Goal: Information Seeking & Learning: Learn about a topic

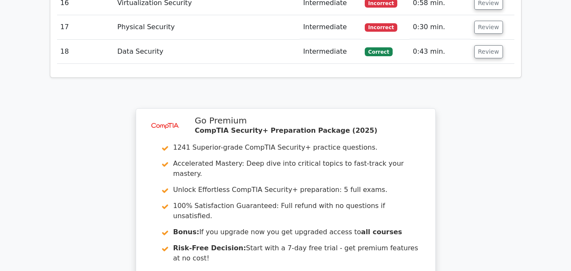
scroll to position [1592, 0]
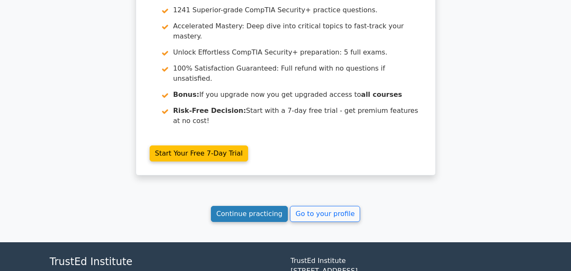
click at [241, 206] on link "Continue practicing" at bounding box center [249, 214] width 77 height 16
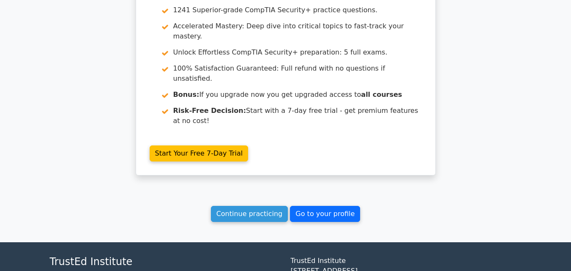
click at [308, 206] on link "Go to your profile" at bounding box center [325, 214] width 70 height 16
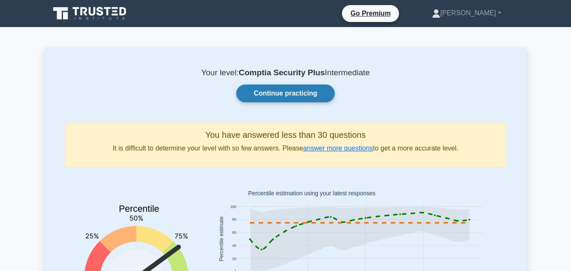
click at [287, 91] on link "Continue practicing" at bounding box center [285, 94] width 98 height 18
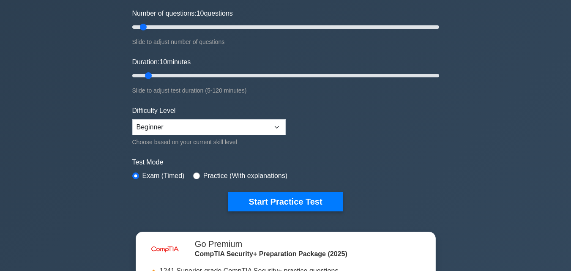
scroll to position [142, 0]
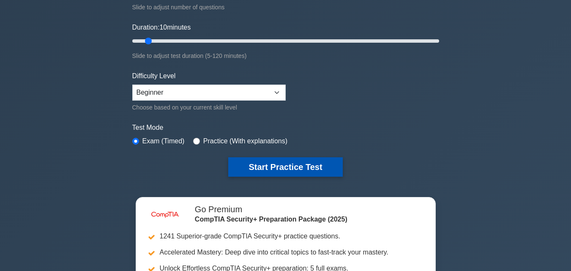
click at [271, 168] on button "Start Practice Test" at bounding box center [285, 166] width 114 height 19
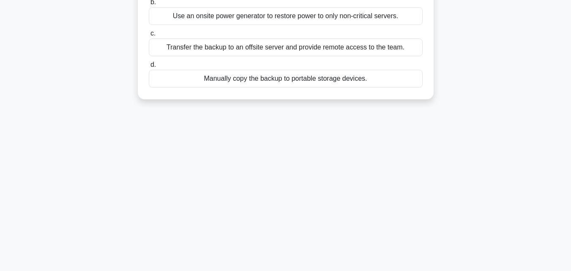
scroll to position [135, 0]
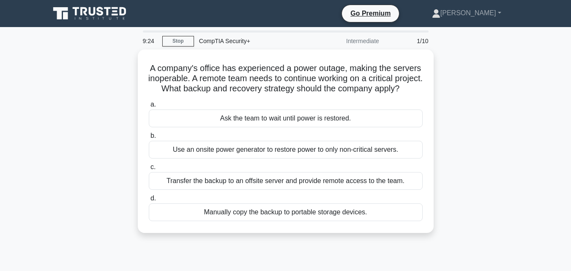
click at [102, 17] on icon at bounding box center [90, 13] width 81 height 16
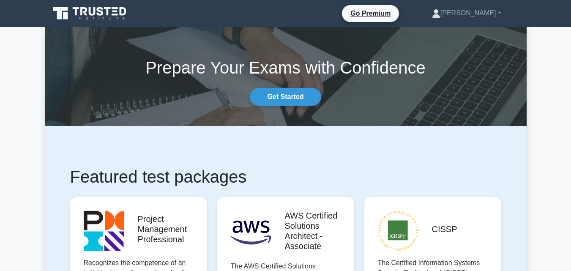
click at [101, 12] on icon at bounding box center [100, 11] width 7 height 9
click at [287, 100] on link "Get Started" at bounding box center [285, 97] width 71 height 18
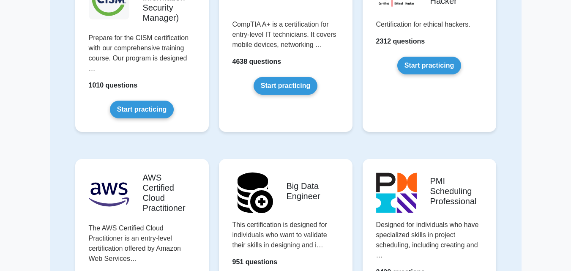
scroll to position [1273, 0]
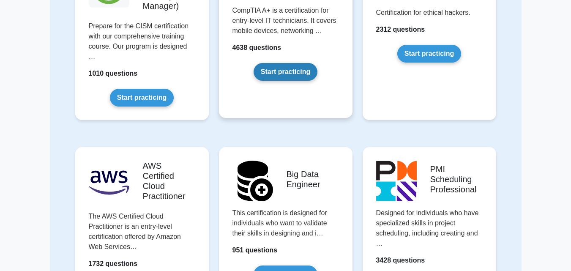
click at [278, 70] on link "Start practicing" at bounding box center [286, 72] width 64 height 18
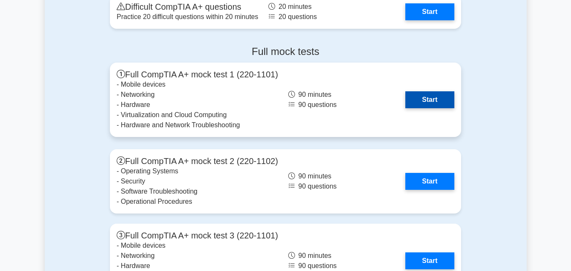
scroll to position [1885, 0]
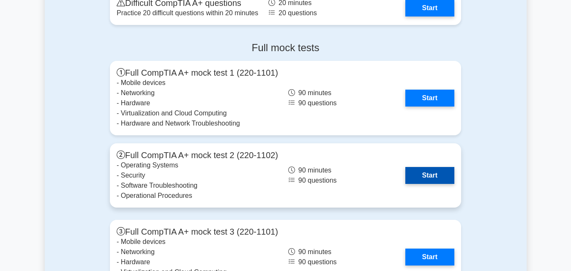
click at [434, 175] on link "Start" at bounding box center [430, 175] width 49 height 17
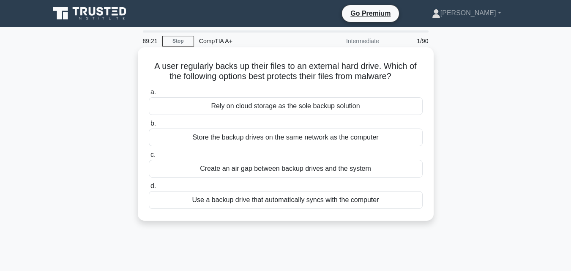
click at [238, 200] on div "Use a backup drive that automatically syncs with the computer" at bounding box center [286, 200] width 274 height 18
click at [149, 189] on input "d. Use a backup drive that automatically syncs with the computer" at bounding box center [149, 186] width 0 height 5
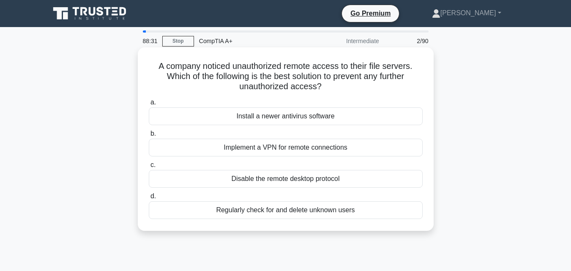
click at [265, 150] on div "Implement a VPN for remote connections" at bounding box center [286, 148] width 274 height 18
click at [149, 137] on input "b. Implement a VPN for remote connections" at bounding box center [149, 133] width 0 height 5
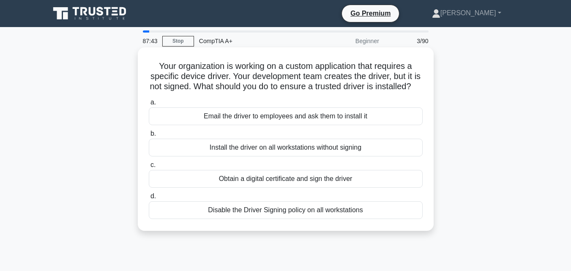
click at [222, 187] on div "Obtain a digital certificate and sign the driver" at bounding box center [286, 179] width 274 height 18
click at [149, 168] on input "c. Obtain a digital certificate and sign the driver" at bounding box center [149, 164] width 0 height 5
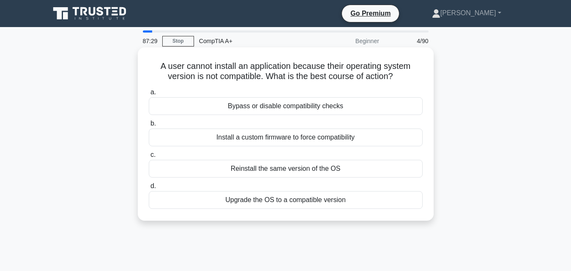
click at [232, 200] on div "Upgrade the OS to a compatible version" at bounding box center [286, 200] width 274 height 18
click at [149, 189] on input "d. Upgrade the OS to a compatible version" at bounding box center [149, 186] width 0 height 5
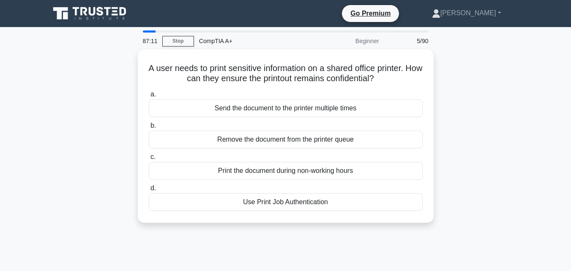
click at [232, 200] on div "Use Print Job Authentication" at bounding box center [286, 202] width 274 height 18
click at [149, 191] on input "d. Use Print Job Authentication" at bounding box center [149, 188] width 0 height 5
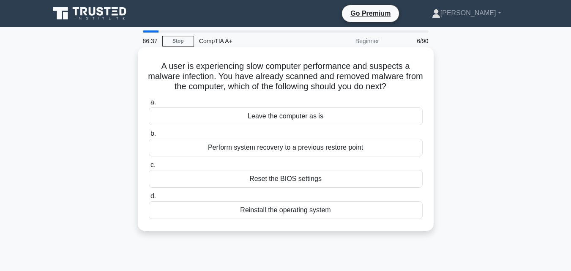
click at [252, 148] on div "Perform system recovery to a previous restore point" at bounding box center [286, 148] width 274 height 18
click at [149, 137] on input "b. Perform system recovery to a previous restore point" at bounding box center [149, 133] width 0 height 5
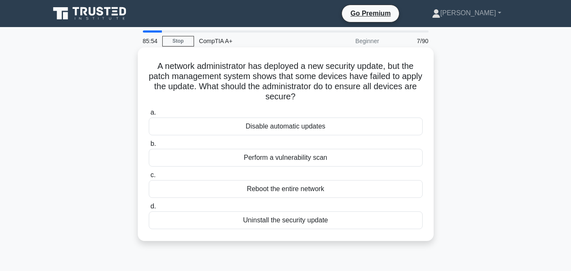
click at [275, 152] on div "Perform a vulnerability scan" at bounding box center [286, 158] width 274 height 18
click at [149, 147] on input "b. Perform a vulnerability scan" at bounding box center [149, 143] width 0 height 5
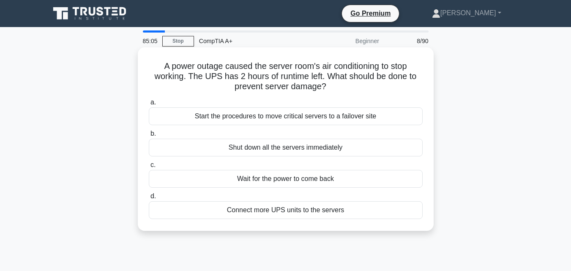
click at [255, 119] on div "Start the procedures to move critical servers to a failover site" at bounding box center [286, 116] width 274 height 18
click at [149, 105] on input "a. Start the procedures to move critical servers to a failover site" at bounding box center [149, 102] width 0 height 5
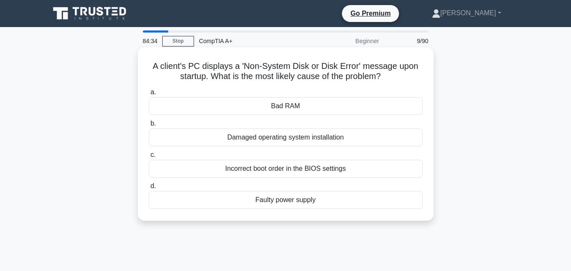
click at [292, 111] on div "Bad RAM" at bounding box center [286, 106] width 274 height 18
click at [149, 95] on input "a. Bad RAM" at bounding box center [149, 92] width 0 height 5
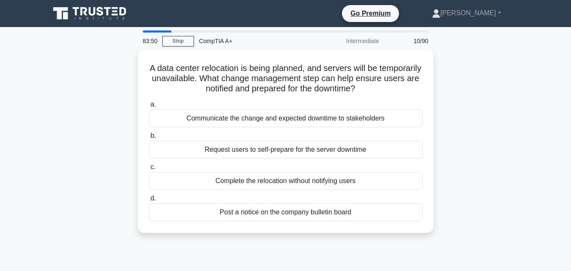
click at [292, 111] on div "Communicate the change and expected downtime to stakeholders" at bounding box center [286, 119] width 274 height 18
click at [149, 107] on input "a. Communicate the change and expected downtime to stakeholders" at bounding box center [149, 104] width 0 height 5
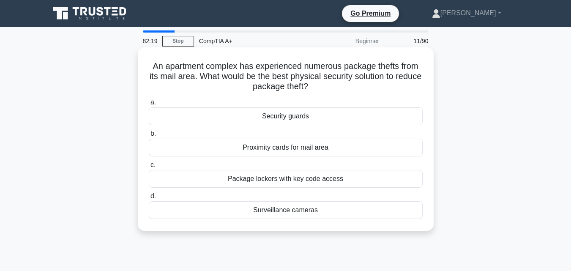
click at [260, 118] on div "Security guards" at bounding box center [286, 116] width 274 height 18
click at [149, 105] on input "a. Security guards" at bounding box center [149, 102] width 0 height 5
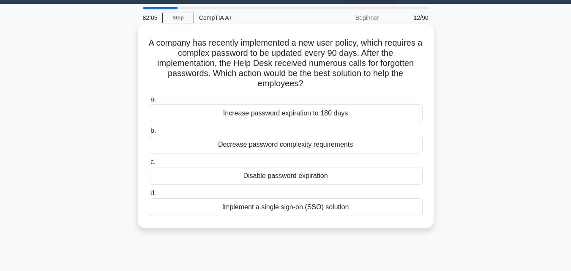
scroll to position [26, 0]
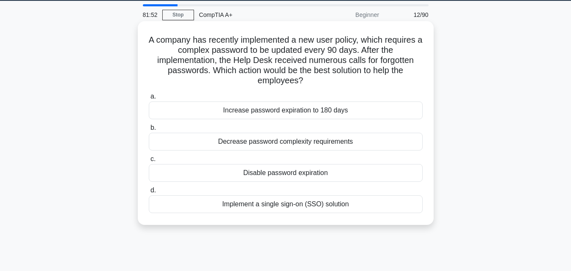
click at [242, 204] on div "Implement a single sign-on (SSO) solution" at bounding box center [286, 204] width 274 height 18
click at [149, 193] on input "d. Implement a single sign-on (SSO) solution" at bounding box center [149, 190] width 0 height 5
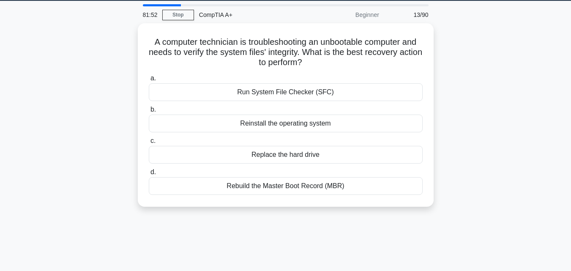
scroll to position [0, 0]
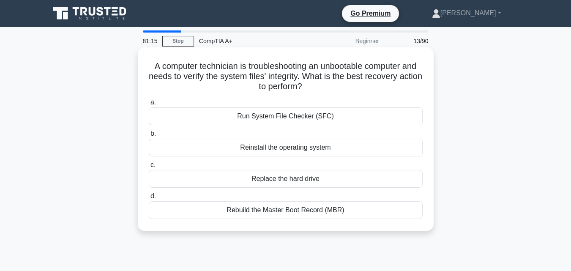
click at [256, 115] on div "Run System File Checker (SFC)" at bounding box center [286, 116] width 274 height 18
click at [149, 105] on input "a. Run System File Checker (SFC)" at bounding box center [149, 102] width 0 height 5
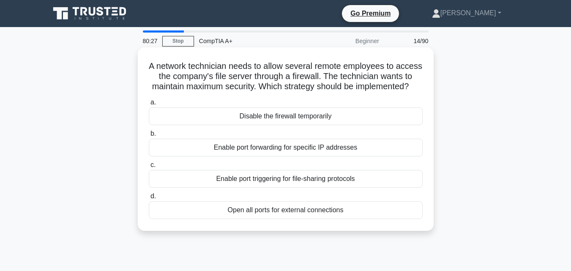
click at [250, 156] on div "Enable port forwarding for specific IP addresses" at bounding box center [286, 148] width 274 height 18
click at [149, 137] on input "b. Enable port forwarding for specific IP addresses" at bounding box center [149, 133] width 0 height 5
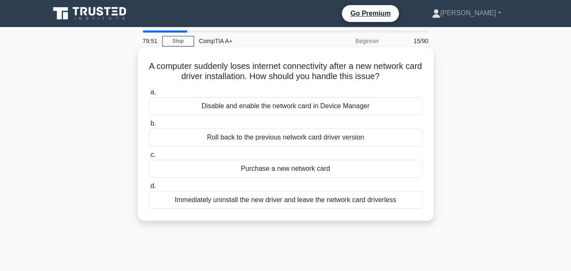
click at [222, 113] on div "Disable and enable the network card in Device Manager" at bounding box center [286, 106] width 274 height 18
click at [149, 95] on input "a. Disable and enable the network card in Device Manager" at bounding box center [149, 92] width 0 height 5
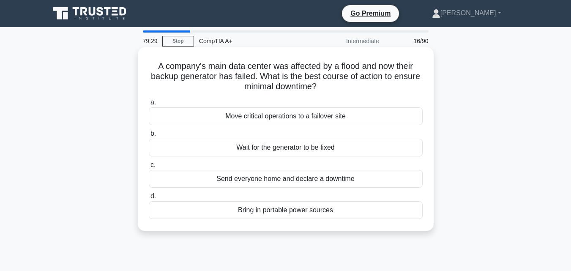
click at [222, 118] on div "Move critical operations to a failover site" at bounding box center [286, 116] width 274 height 18
click at [149, 105] on input "a. Move critical operations to a failover site" at bounding box center [149, 102] width 0 height 5
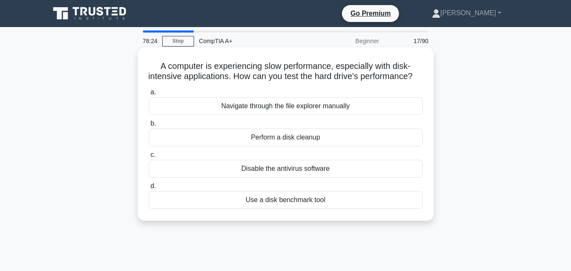
click at [258, 209] on div "Use a disk benchmark tool" at bounding box center [286, 200] width 274 height 18
click at [149, 189] on input "d. Use a disk benchmark tool" at bounding box center [149, 186] width 0 height 5
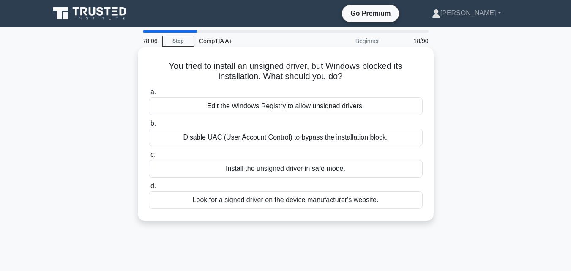
click at [258, 199] on div "Look for a signed driver on the device manufacturer's website." at bounding box center [286, 200] width 274 height 18
click at [149, 189] on input "d. Look for a signed driver on the device manufacturer's website." at bounding box center [149, 186] width 0 height 5
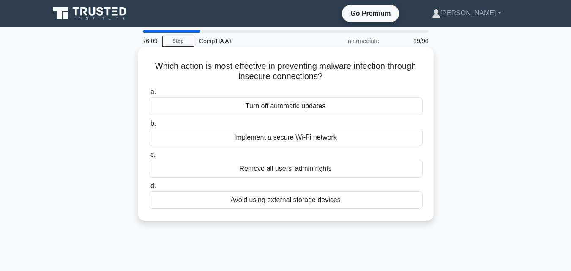
click at [296, 140] on div "Implement a secure Wi-Fi network" at bounding box center [286, 138] width 274 height 18
click at [149, 126] on input "b. Implement a secure Wi-Fi network" at bounding box center [149, 123] width 0 height 5
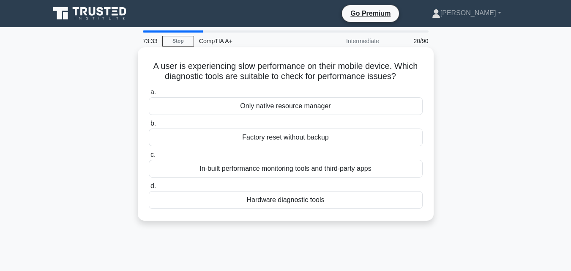
click at [242, 171] on div "In-built performance monitoring tools and third-party apps" at bounding box center [286, 169] width 274 height 18
click at [149, 158] on input "c. In-built performance monitoring tools and third-party apps" at bounding box center [149, 154] width 0 height 5
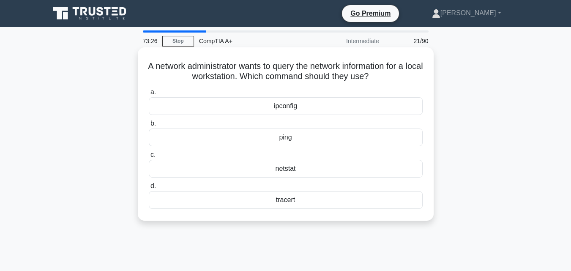
click at [310, 108] on div "ipconfig" at bounding box center [286, 106] width 274 height 18
click at [149, 95] on input "a. ipconfig" at bounding box center [149, 92] width 0 height 5
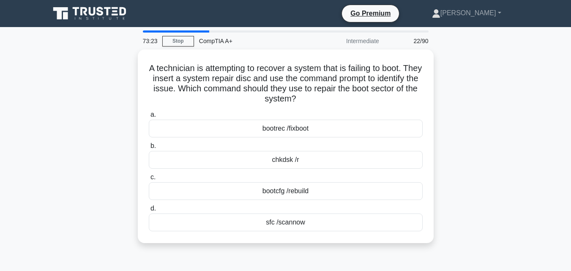
click at [310, 110] on label "a. bootrec /fixboot" at bounding box center [286, 124] width 274 height 28
click at [149, 112] on input "a. bootrec /fixboot" at bounding box center [149, 114] width 0 height 5
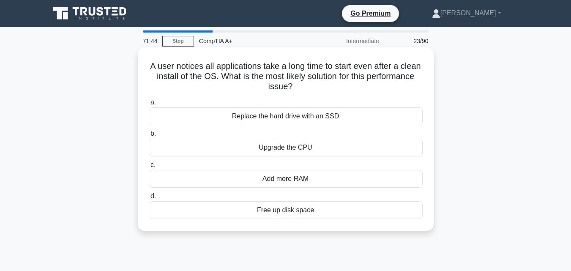
click at [260, 83] on h5 "A user notices all applications take a long time to start even after a clean in…" at bounding box center [286, 76] width 276 height 31
click at [250, 116] on div "Replace the hard drive with an SSD" at bounding box center [286, 116] width 274 height 18
click at [149, 105] on input "a. Replace the hard drive with an SSD" at bounding box center [149, 102] width 0 height 5
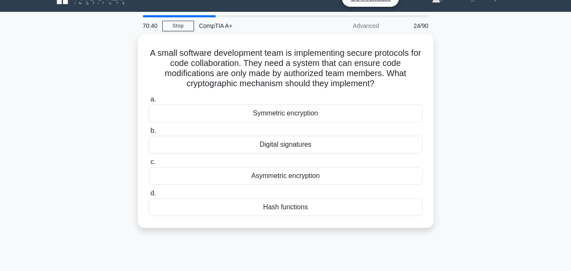
scroll to position [7, 0]
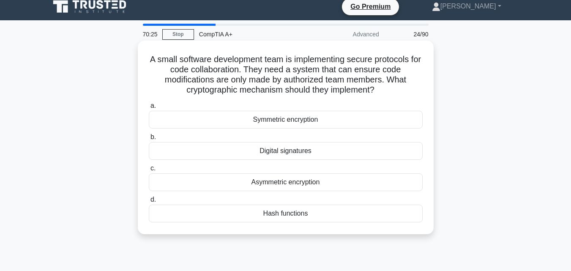
click at [259, 181] on div "Asymmetric encryption" at bounding box center [286, 182] width 274 height 18
click at [149, 171] on input "c. Asymmetric encryption" at bounding box center [149, 168] width 0 height 5
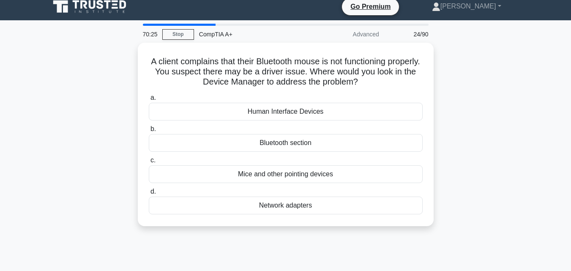
scroll to position [0, 0]
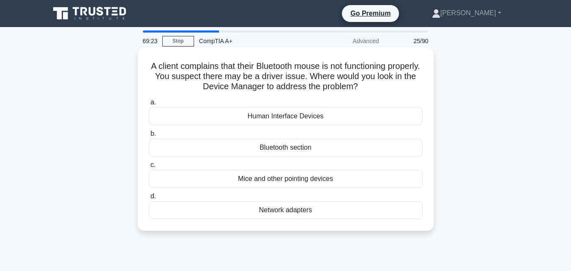
click at [262, 215] on div "Network adapters" at bounding box center [286, 210] width 274 height 18
click at [149, 199] on input "d. Network adapters" at bounding box center [149, 196] width 0 height 5
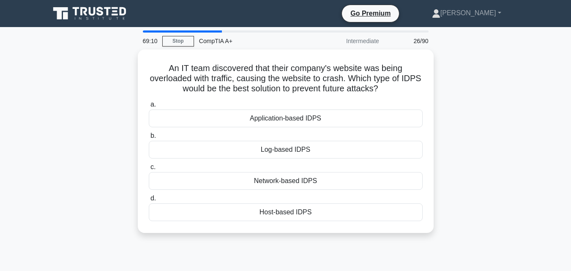
click at [262, 215] on div "Host-based IDPS" at bounding box center [286, 212] width 274 height 18
click at [149, 201] on input "d. Host-based IDPS" at bounding box center [149, 198] width 0 height 5
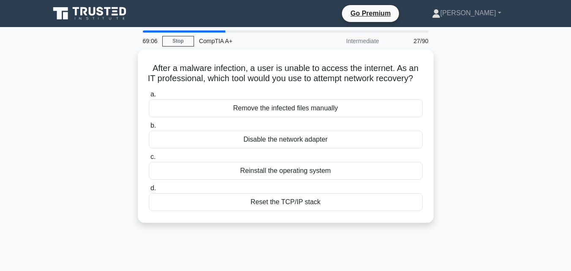
click at [465, 139] on div "After a malware infection, a user is unable to access the internet. As an IT pr…" at bounding box center [286, 141] width 482 height 184
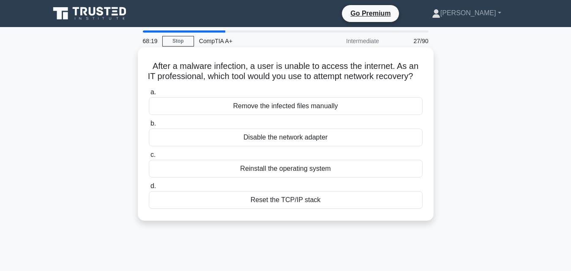
click at [325, 207] on div "Reset the TCP/IP stack" at bounding box center [286, 200] width 274 height 18
click at [149, 189] on input "d. Reset the TCP/IP stack" at bounding box center [149, 186] width 0 height 5
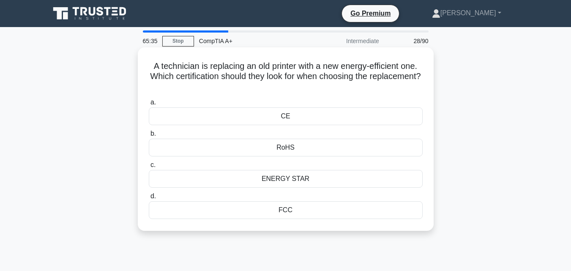
click at [317, 178] on div "ENERGY STAR" at bounding box center [286, 179] width 274 height 18
click at [149, 168] on input "c. ENERGY STAR" at bounding box center [149, 164] width 0 height 5
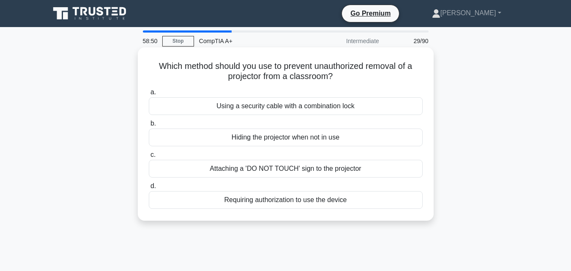
click at [255, 107] on div "Using a security cable with a combination lock" at bounding box center [286, 106] width 274 height 18
click at [149, 95] on input "a. Using a security cable with a combination lock" at bounding box center [149, 92] width 0 height 5
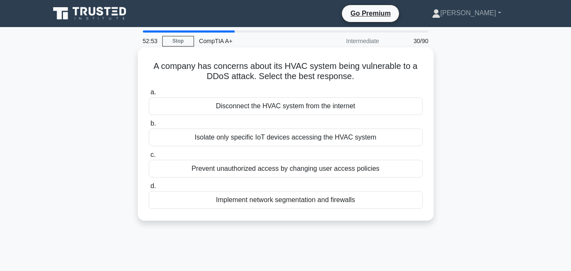
click at [241, 204] on div "Implement network segmentation and firewalls" at bounding box center [286, 200] width 274 height 18
click at [149, 189] on input "d. Implement network segmentation and firewalls" at bounding box center [149, 186] width 0 height 5
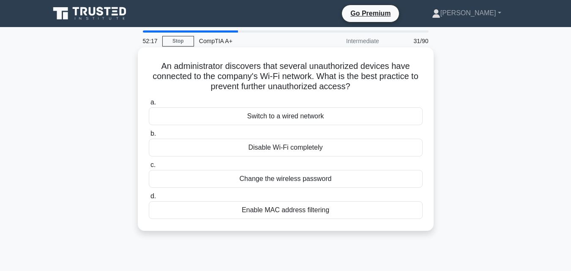
click at [247, 218] on div "Enable MAC address filtering" at bounding box center [286, 210] width 274 height 18
click at [149, 199] on input "d. Enable MAC address filtering" at bounding box center [149, 196] width 0 height 5
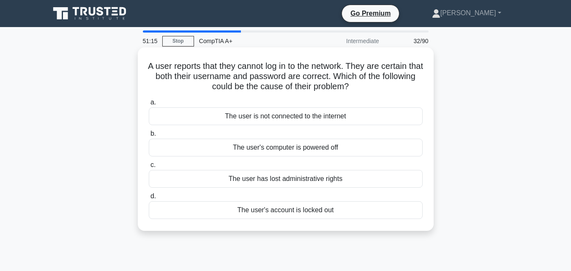
click at [258, 115] on div "The user is not connected to the internet" at bounding box center [286, 116] width 274 height 18
click at [149, 105] on input "a. The user is not connected to the internet" at bounding box center [149, 102] width 0 height 5
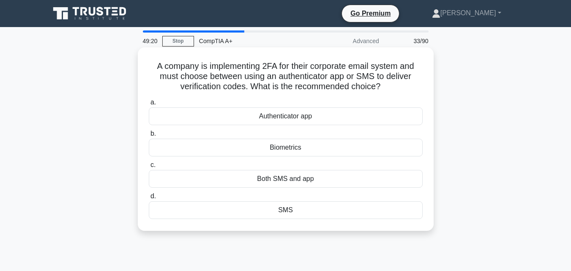
click at [278, 211] on div "SMS" at bounding box center [286, 210] width 274 height 18
click at [149, 199] on input "d. SMS" at bounding box center [149, 196] width 0 height 5
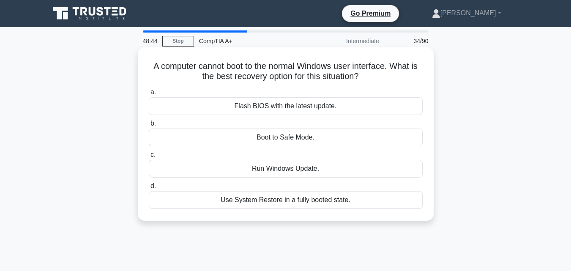
click at [302, 109] on div "Flash BIOS with the latest update." at bounding box center [286, 106] width 274 height 18
click at [149, 95] on input "a. Flash BIOS with the latest update." at bounding box center [149, 92] width 0 height 5
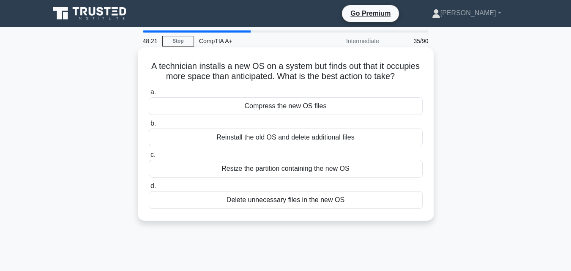
click at [331, 85] on div "A technician installs a new OS on a system but finds out that it occupies more …" at bounding box center [285, 134] width 289 height 167
click at [290, 175] on div "Resize the partition containing the new OS" at bounding box center [286, 169] width 274 height 18
click at [149, 158] on input "c. Resize the partition containing the new OS" at bounding box center [149, 154] width 0 height 5
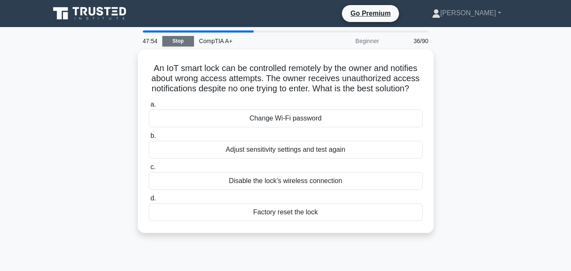
click at [179, 41] on link "Stop" at bounding box center [178, 41] width 32 height 11
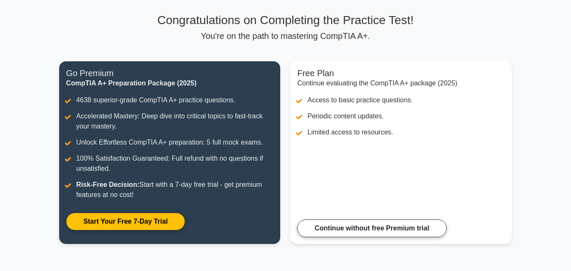
scroll to position [172, 0]
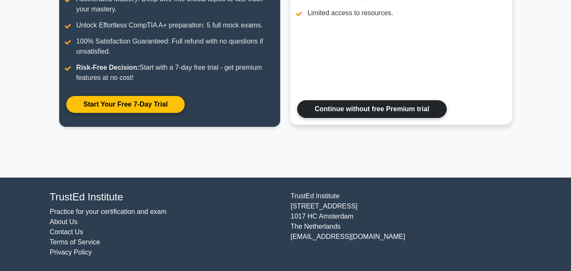
click at [332, 106] on link "Continue without free Premium trial" at bounding box center [371, 109] width 149 height 18
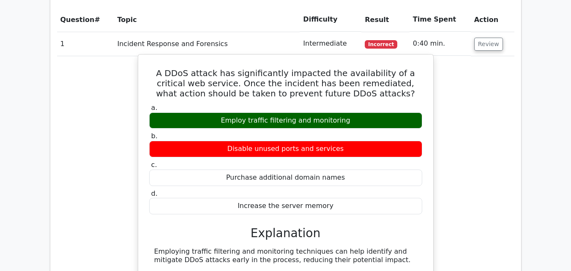
scroll to position [743, 0]
